Goal: Download file/media

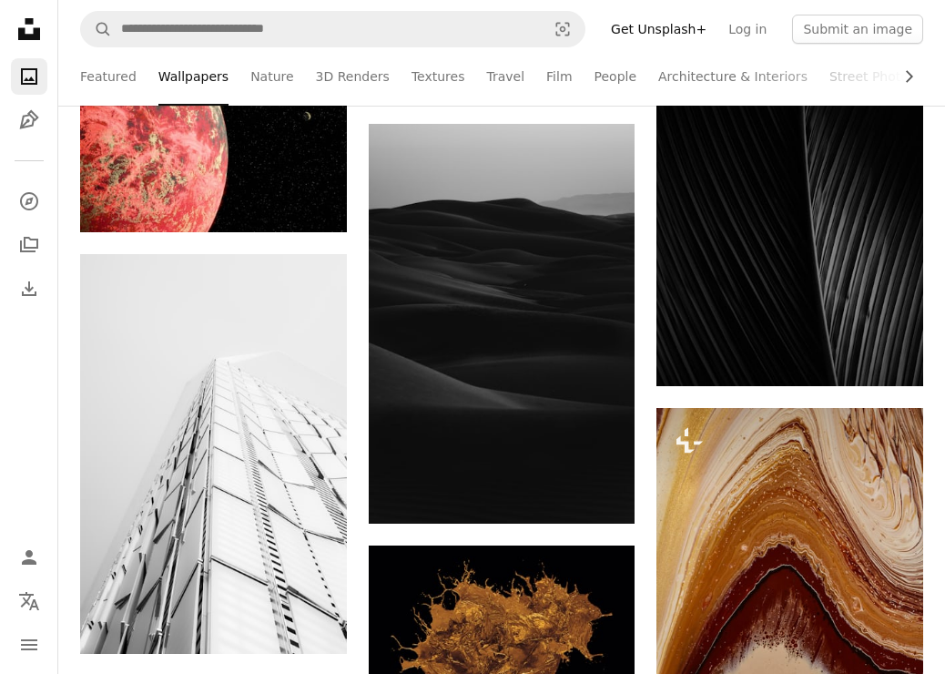
scroll to position [4032, 0]
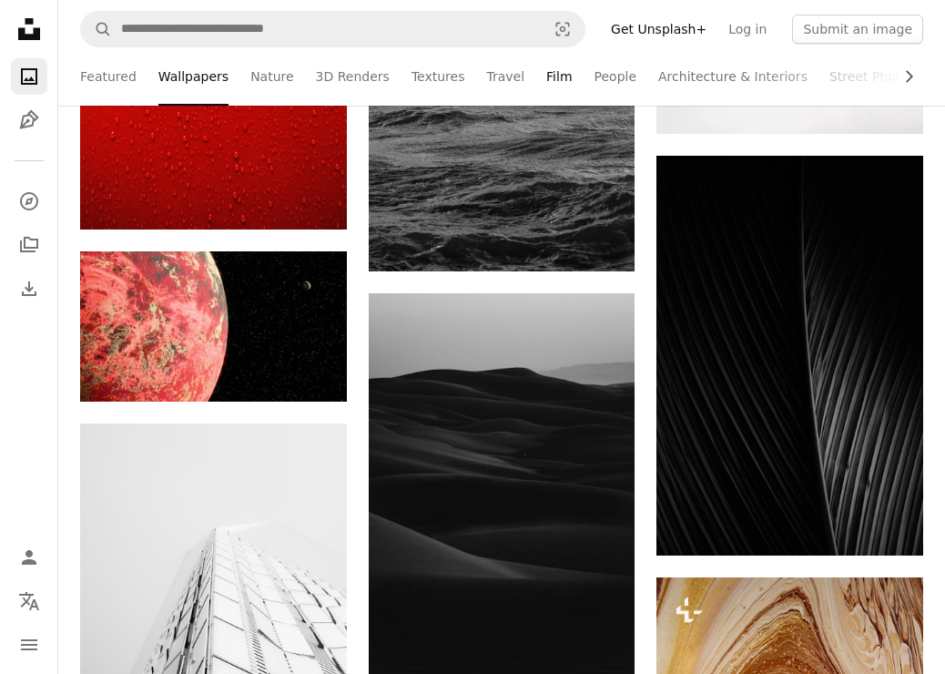
click at [546, 81] on link "Film" at bounding box center [558, 76] width 25 height 58
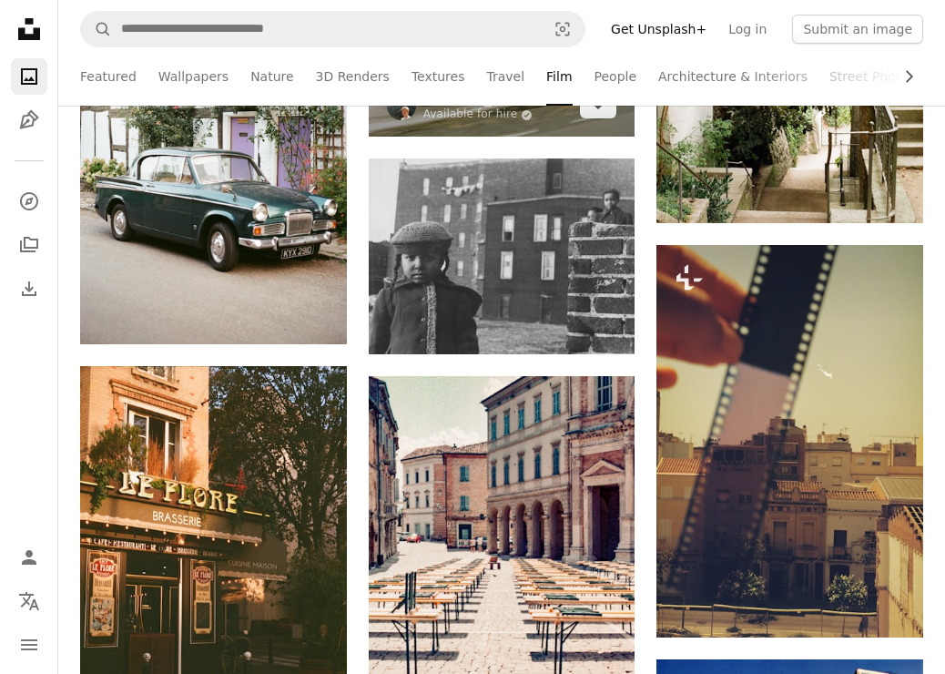
scroll to position [2728, 0]
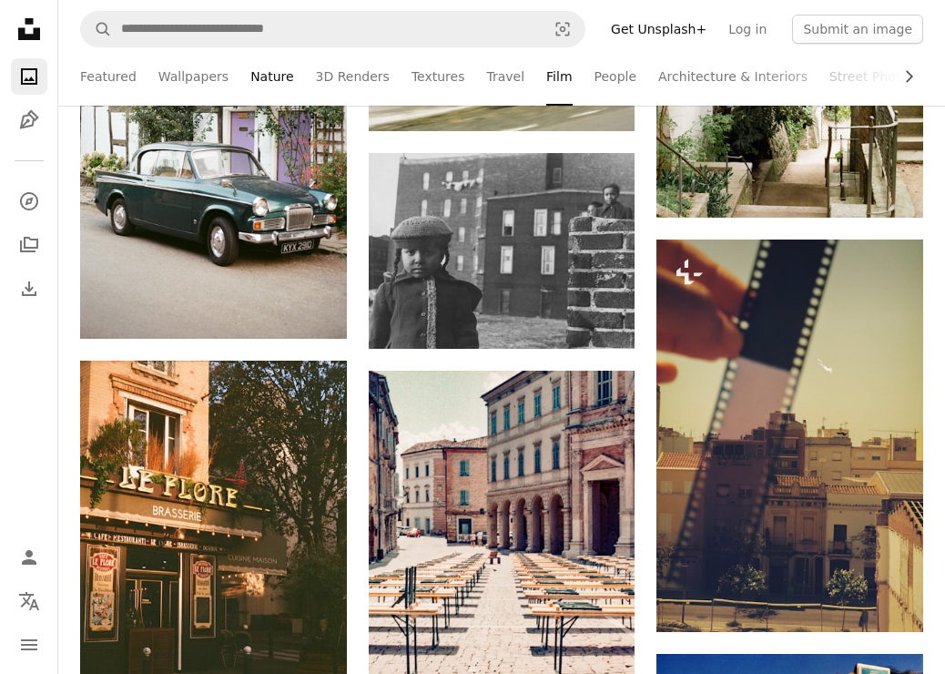
click at [264, 74] on link "Nature" at bounding box center [271, 76] width 43 height 58
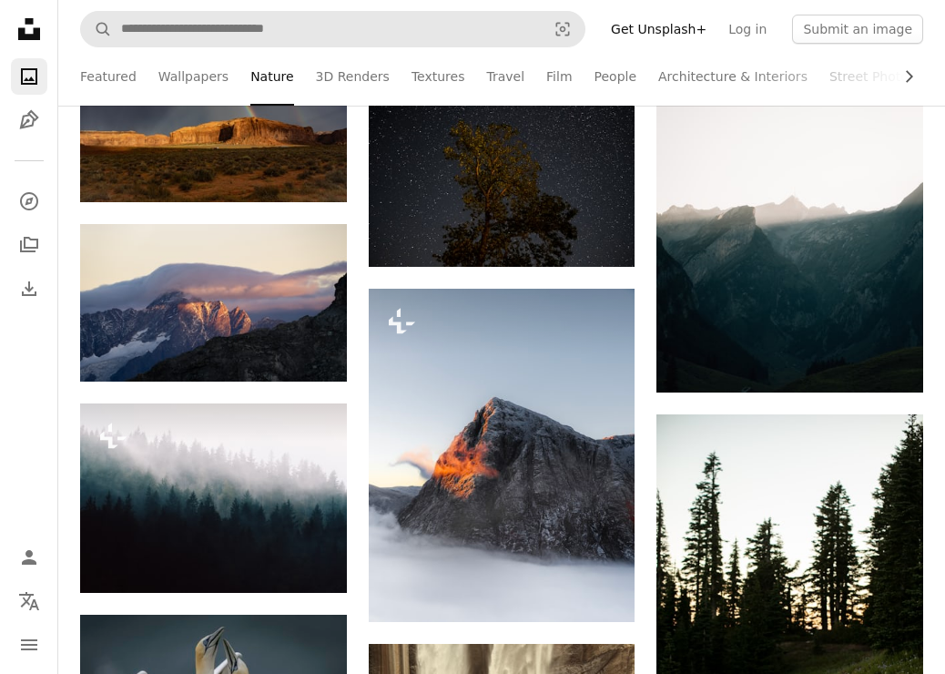
scroll to position [1639, 0]
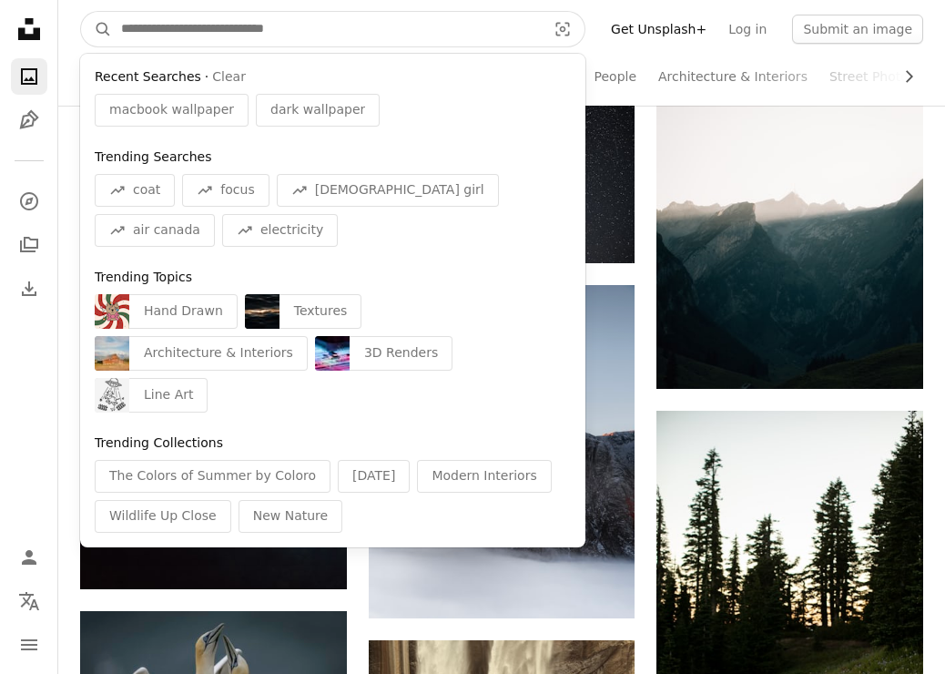
click at [323, 26] on input "Find visuals sitewide" at bounding box center [326, 29] width 429 height 35
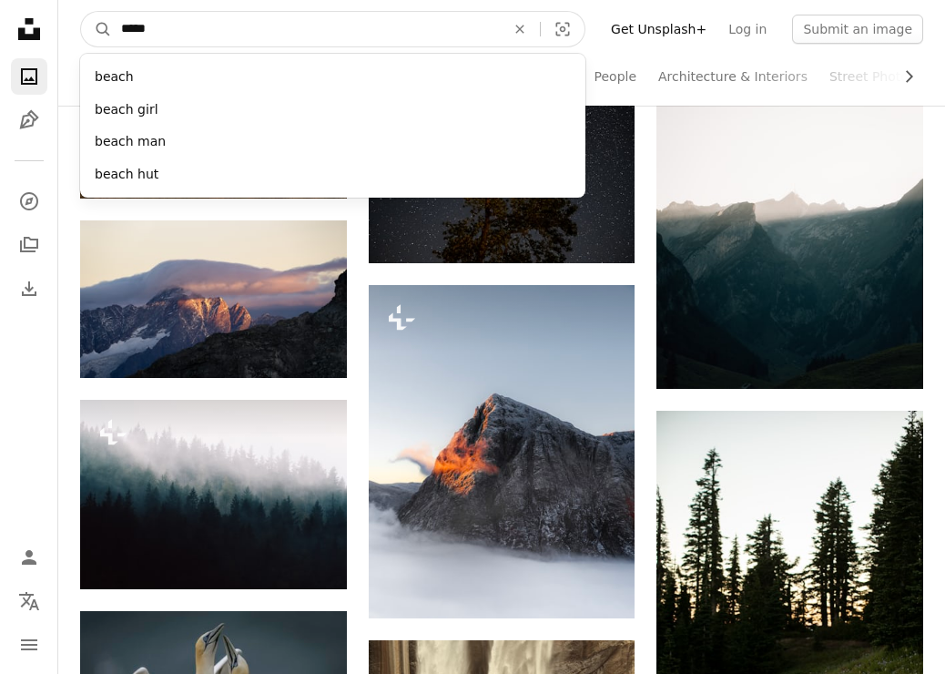
type input "*****"
click at [96, 29] on button "A magnifying glass" at bounding box center [96, 29] width 31 height 35
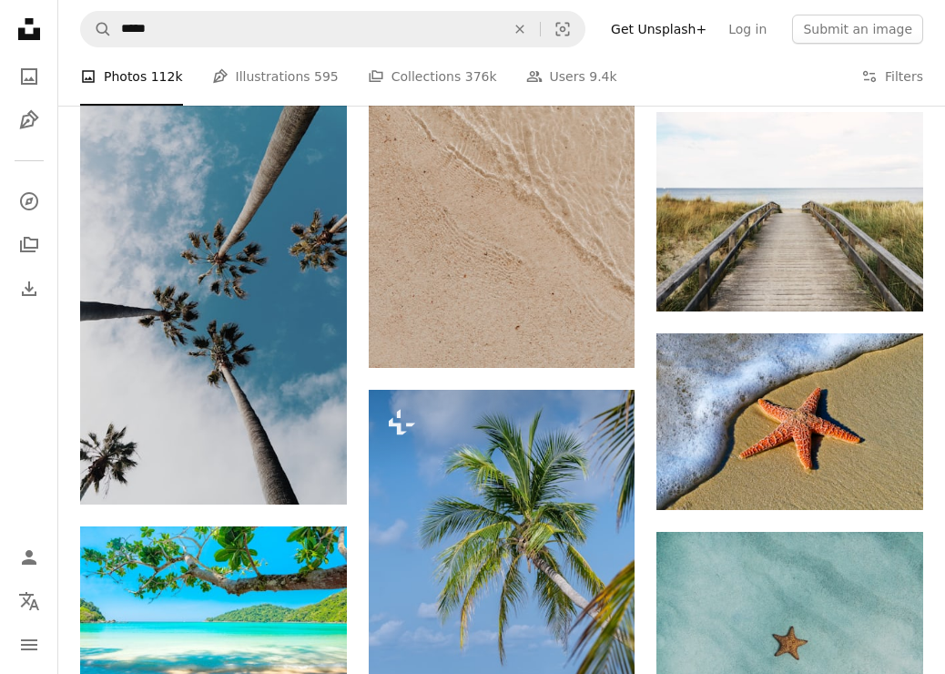
scroll to position [4525, 0]
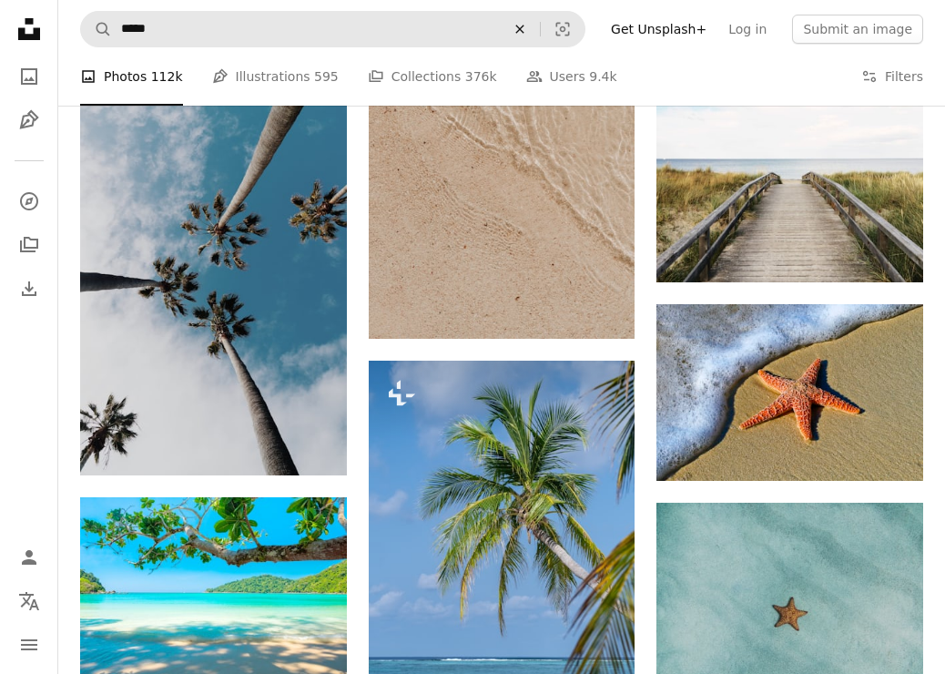
click at [537, 24] on icon "An X shape" at bounding box center [520, 29] width 40 height 15
click at [24, 37] on icon at bounding box center [29, 29] width 22 height 22
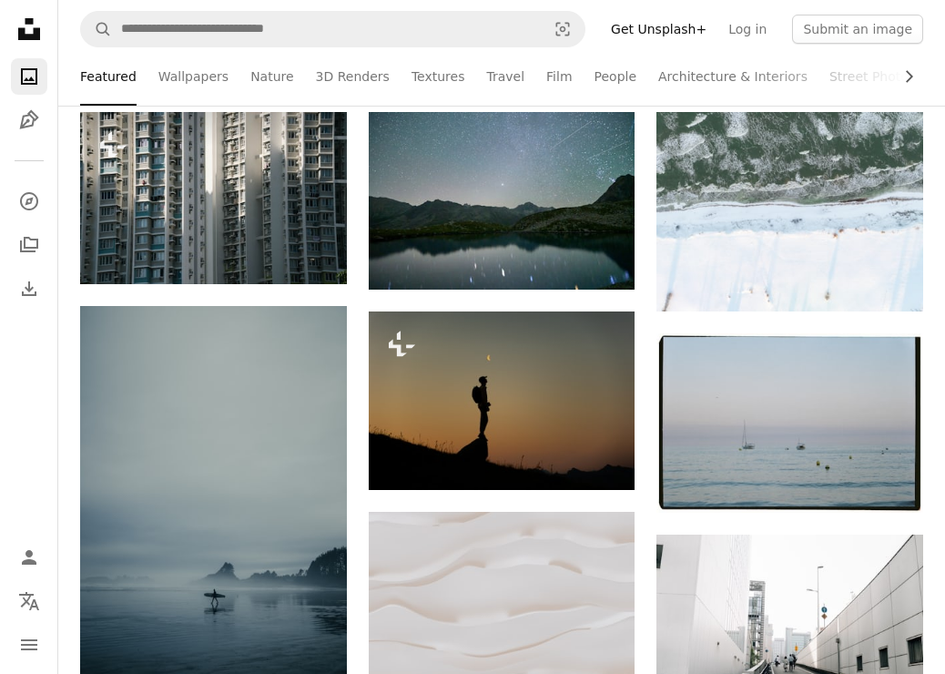
scroll to position [379, 0]
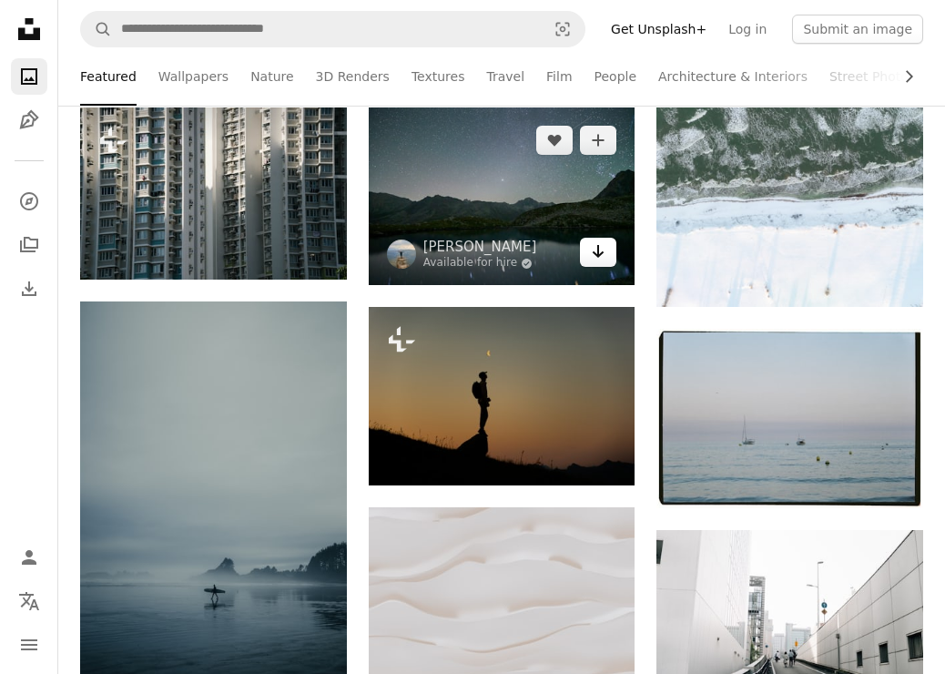
click at [607, 257] on link "Arrow pointing down" at bounding box center [598, 252] width 36 height 29
